Goal: Information Seeking & Learning: Learn about a topic

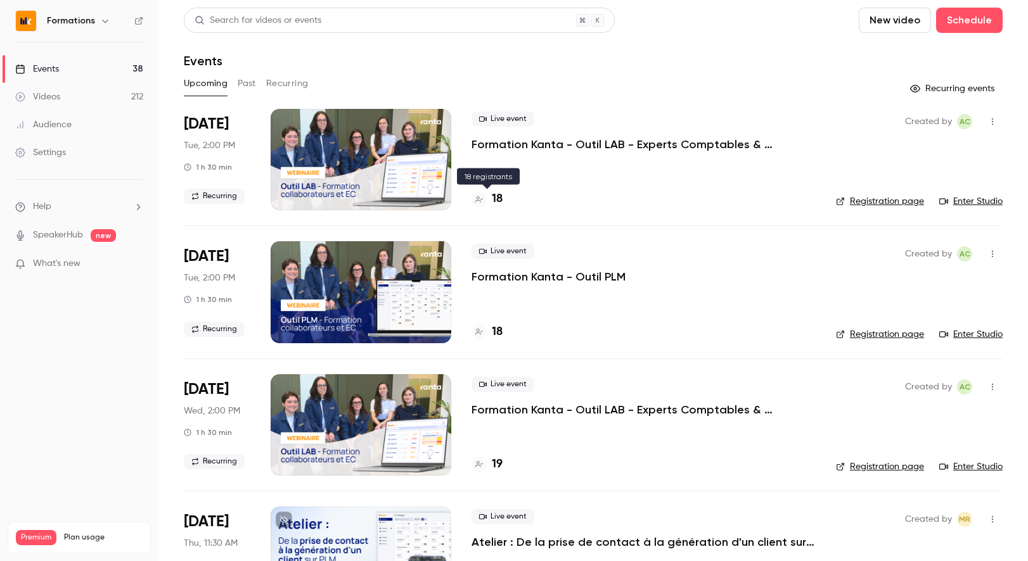
click at [501, 198] on h4 "18" at bounding box center [497, 199] width 11 height 17
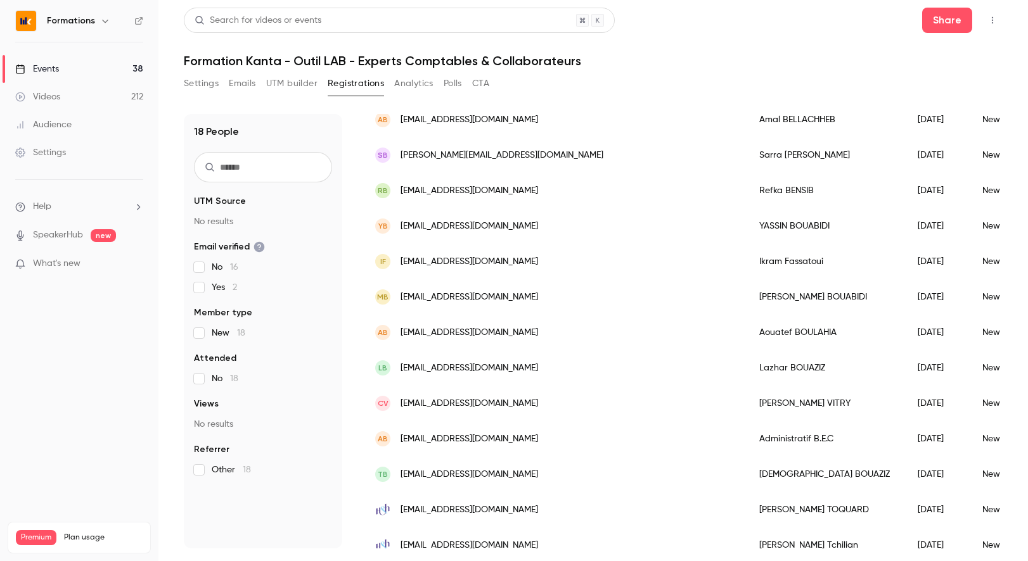
scroll to position [325, 0]
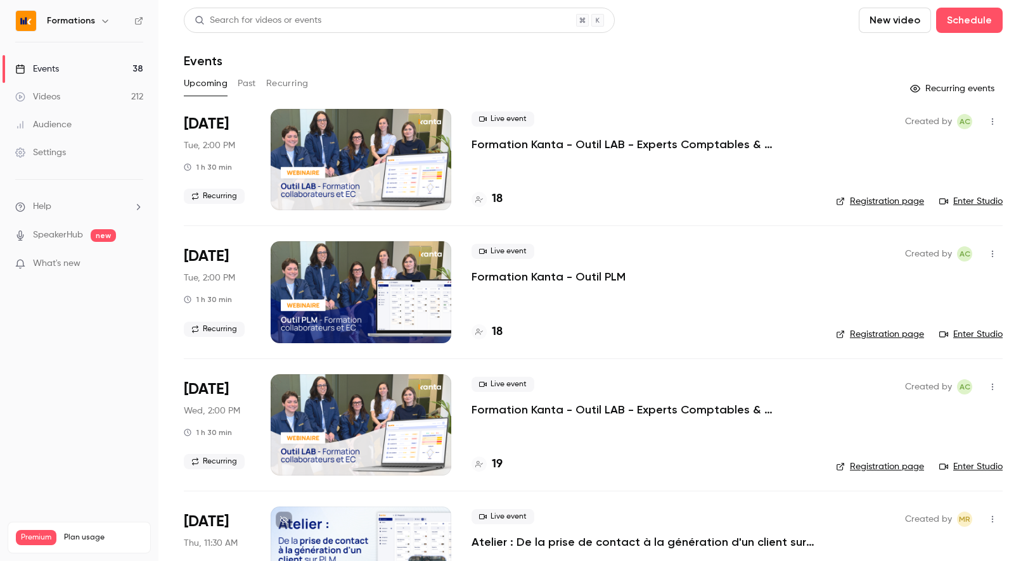
click at [84, 22] on h6 "Formations" at bounding box center [71, 21] width 48 height 13
click at [49, 63] on div "Events" at bounding box center [37, 69] width 44 height 13
click at [80, 21] on h6 "Formations" at bounding box center [71, 21] width 48 height 13
click at [100, 22] on icon "button" at bounding box center [105, 21] width 10 height 10
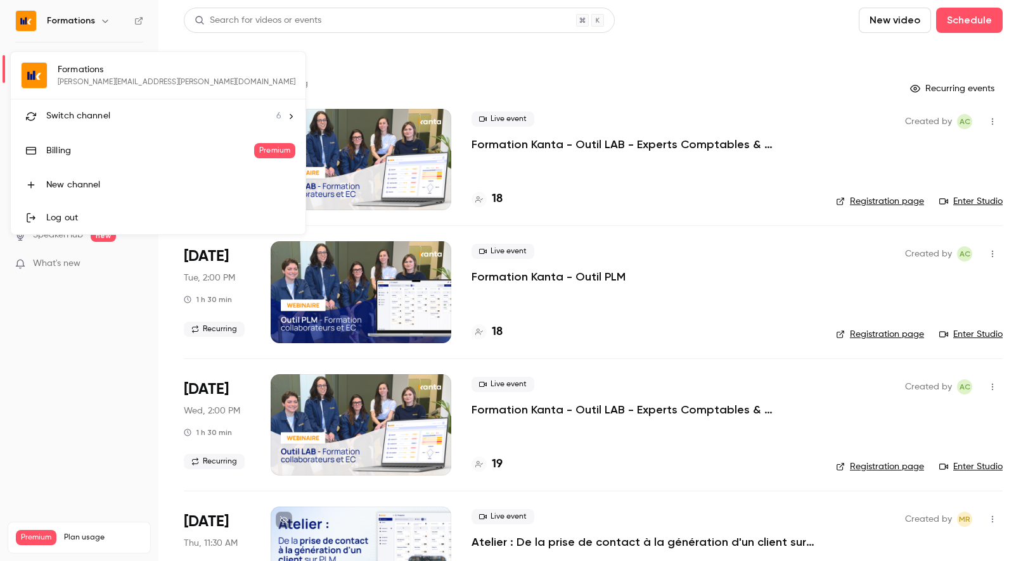
click at [57, 361] on div at bounding box center [514, 280] width 1028 height 561
